Goal: Information Seeking & Learning: Find specific fact

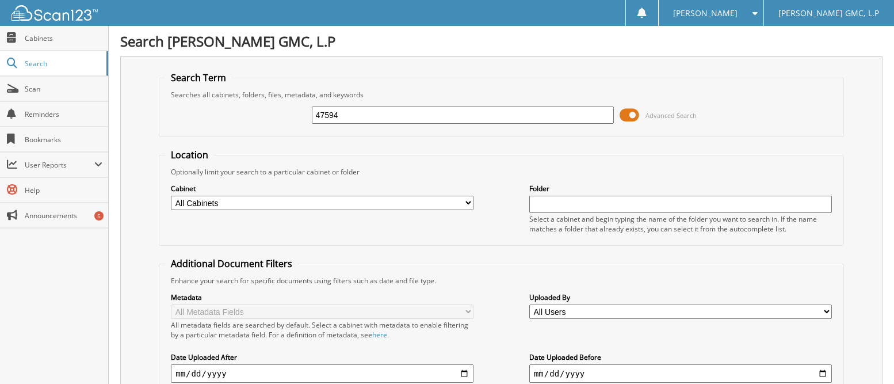
type input "47594"
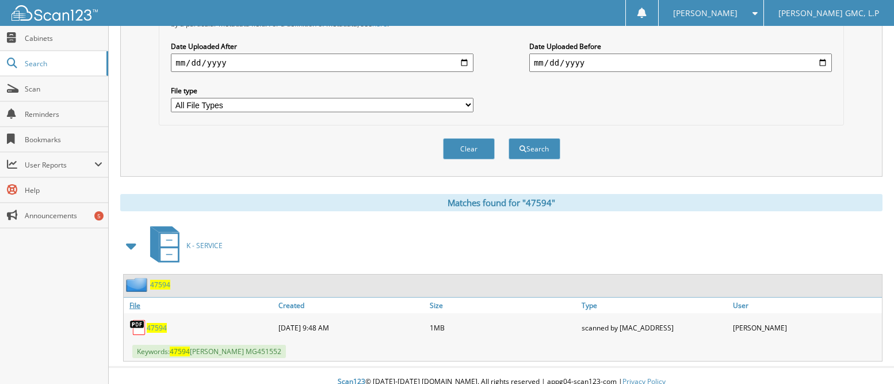
scroll to position [323, 0]
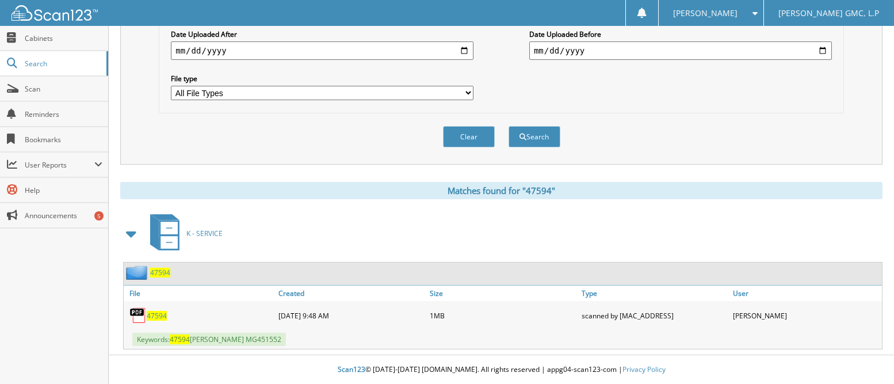
click at [163, 314] on span "47594" at bounding box center [157, 316] width 20 height 10
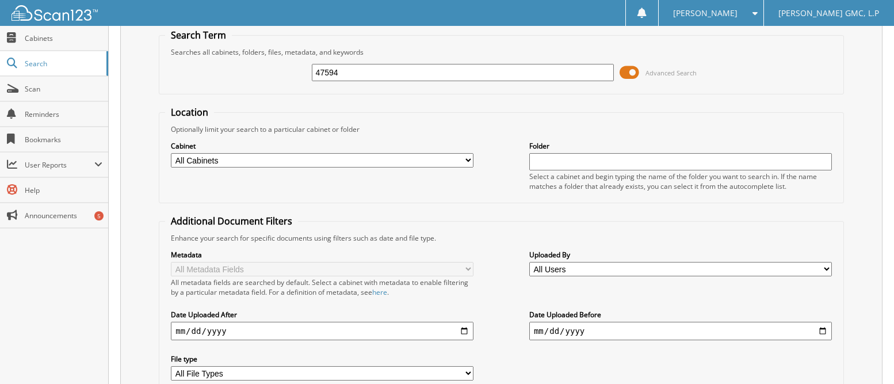
scroll to position [36, 0]
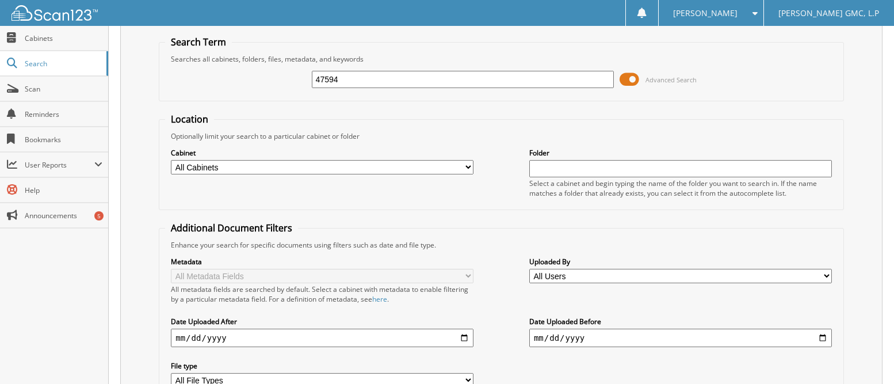
click at [351, 81] on input "47594" at bounding box center [463, 79] width 303 height 17
type input "4"
type input "5"
type input "44649"
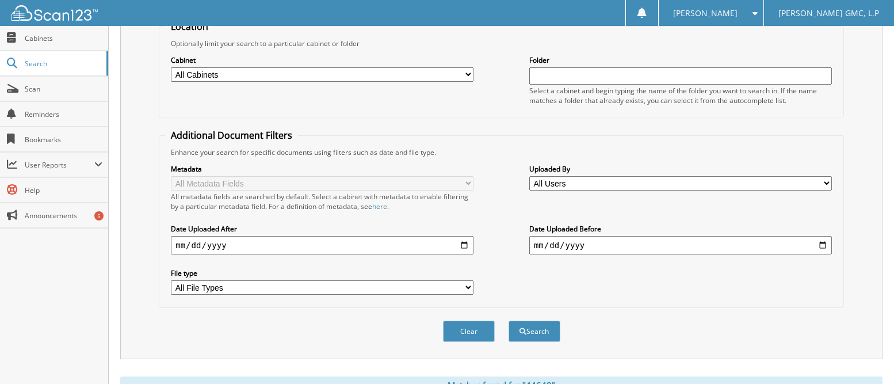
scroll to position [288, 0]
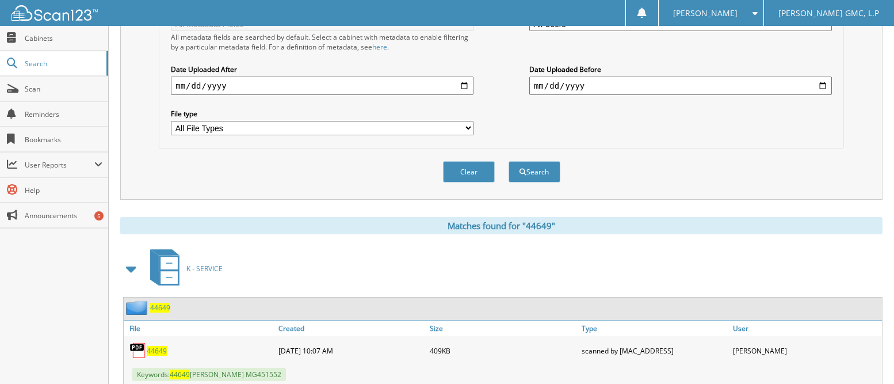
click at [158, 349] on span "44649" at bounding box center [157, 351] width 20 height 10
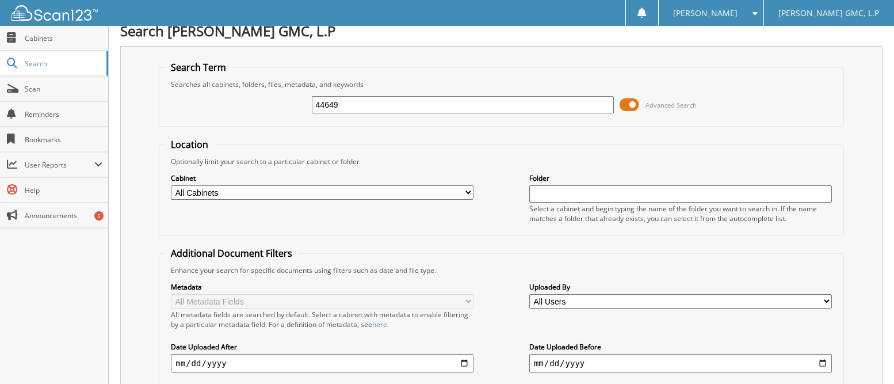
scroll to position [0, 0]
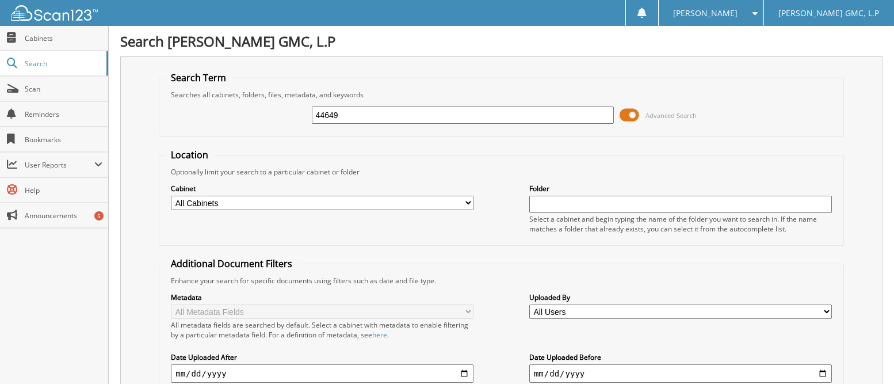
drag, startPoint x: 354, startPoint y: 117, endPoint x: 330, endPoint y: 117, distance: 24.2
click at [353, 117] on input "44649" at bounding box center [463, 114] width 303 height 17
type input "4"
type input "52682"
